Goal: Task Accomplishment & Management: Use online tool/utility

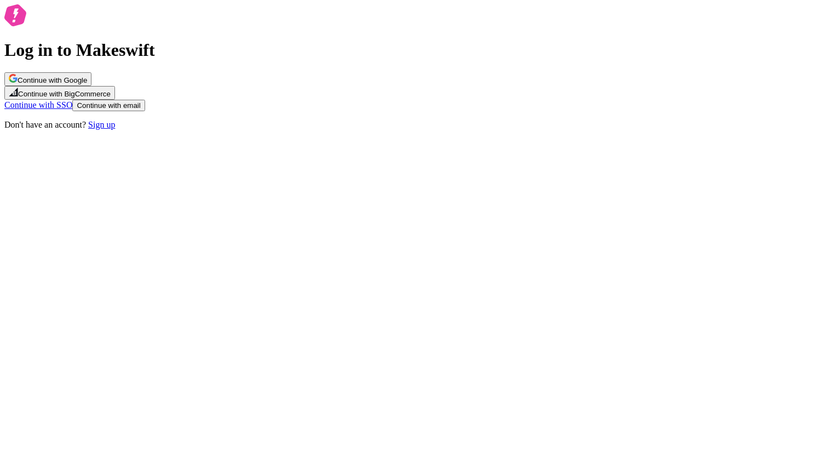
click at [87, 84] on span "Continue with Google" at bounding box center [53, 80] width 70 height 8
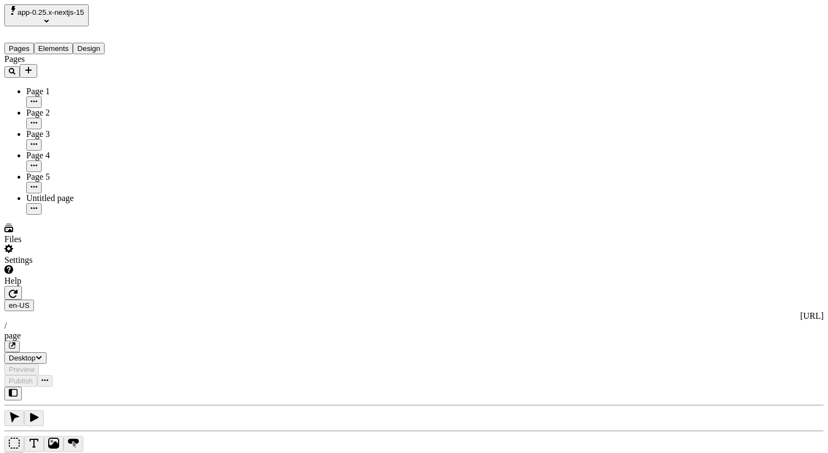
click at [157, 286] on div "en-US http://localhost:3009 / page Desktop Preview Publish" at bounding box center [414, 336] width 820 height 101
click at [18, 289] on icon "button" at bounding box center [13, 293] width 9 height 9
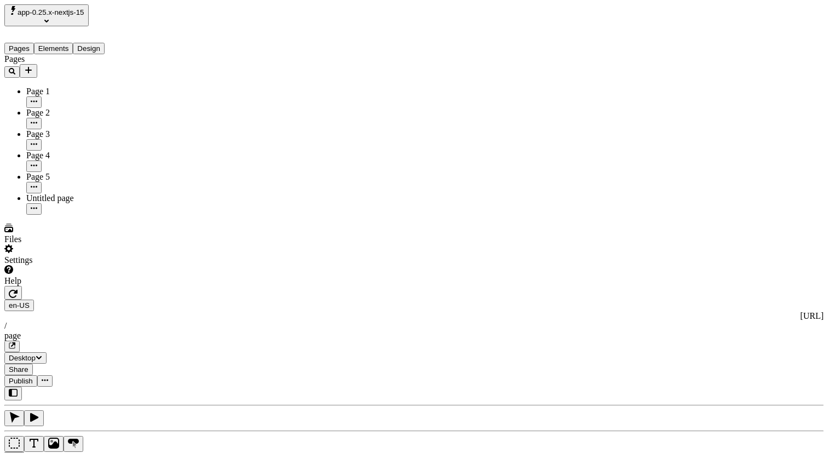
type input "Your Company!!!!"
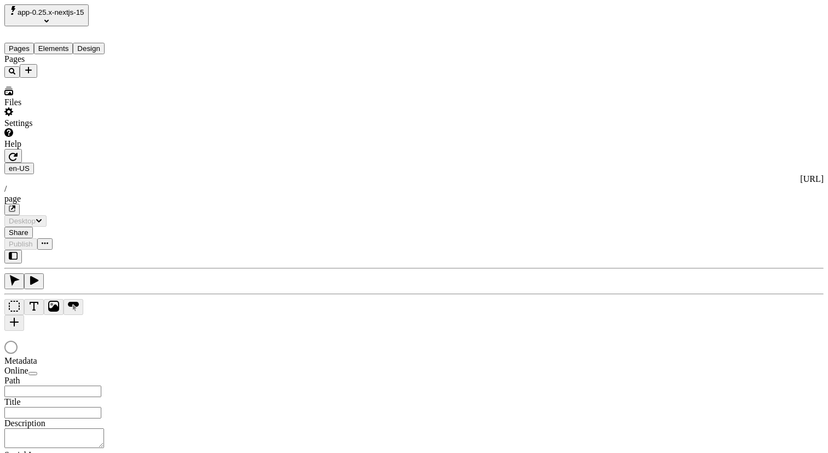
type input "/page"
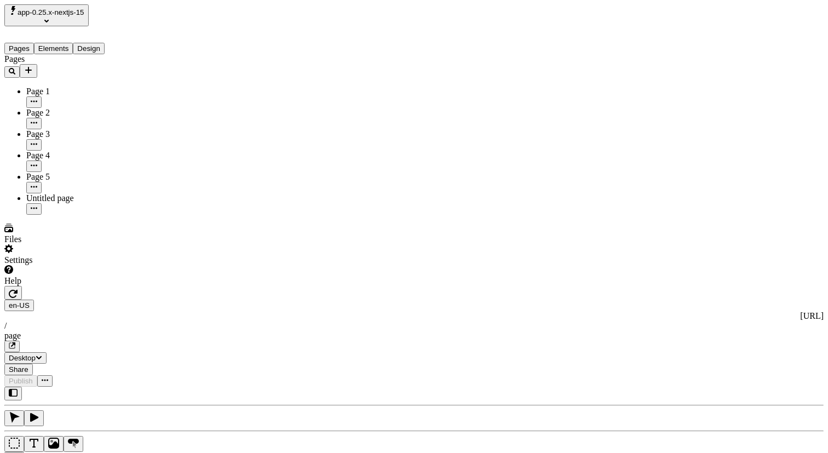
click at [677, 146] on span "Alt + Click" at bounding box center [686, 155] width 19 height 19
type input "Your Company"
